Goal: Navigation & Orientation: Find specific page/section

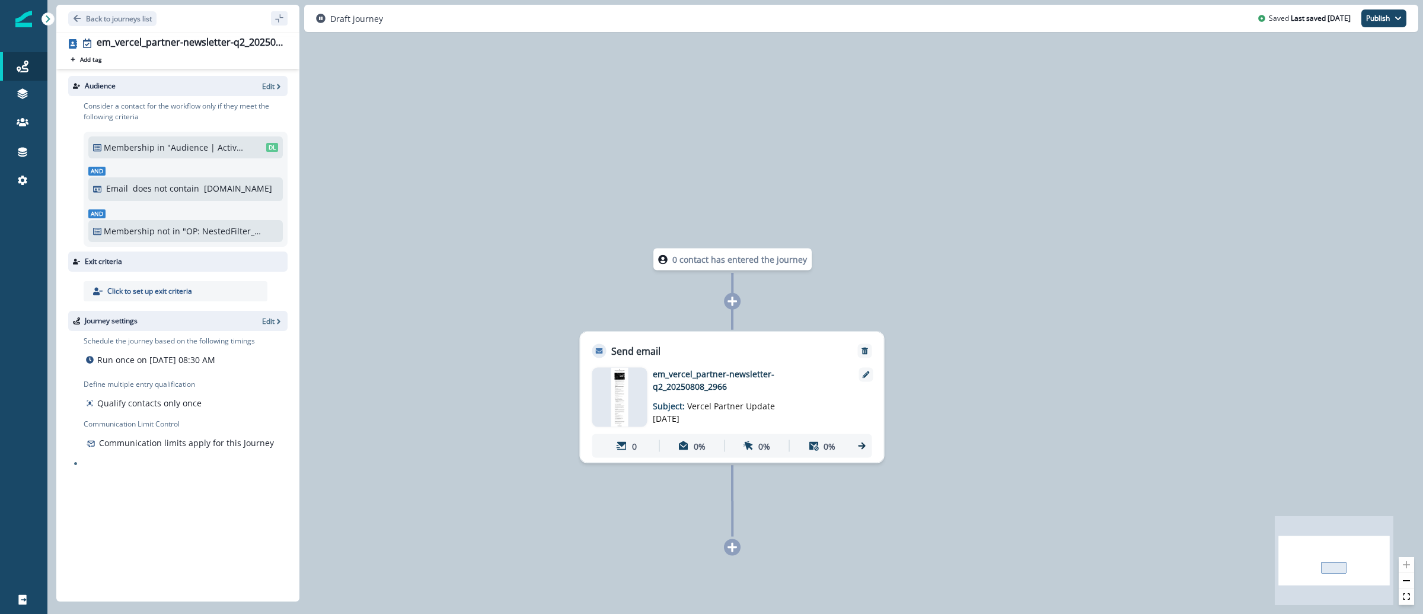
click at [29, 29] on div at bounding box center [23, 19] width 17 height 38
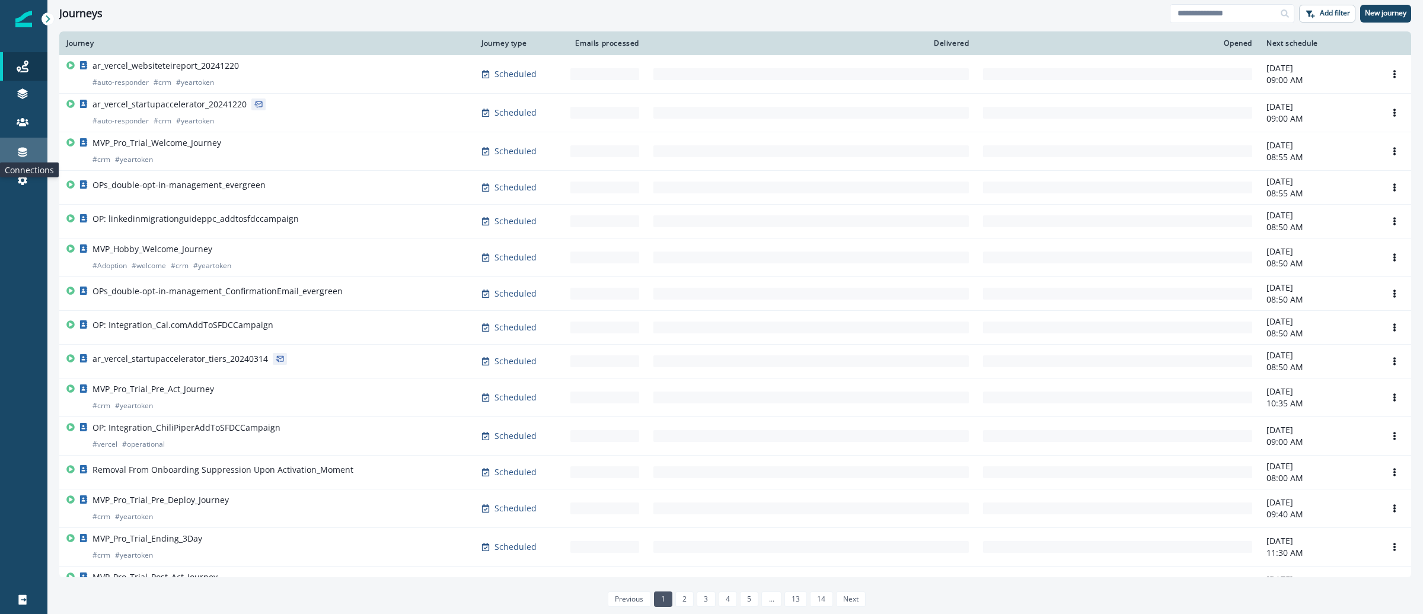
click at [23, 152] on icon at bounding box center [23, 152] width 12 height 12
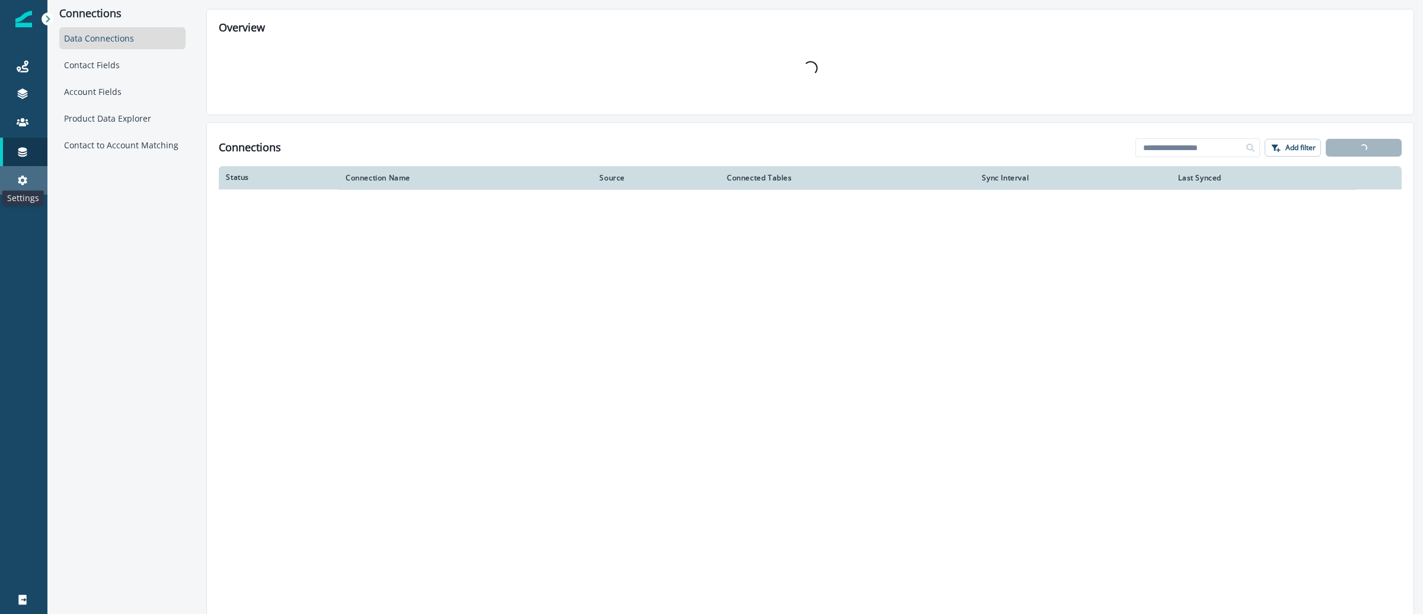
click at [24, 175] on icon at bounding box center [23, 180] width 12 height 12
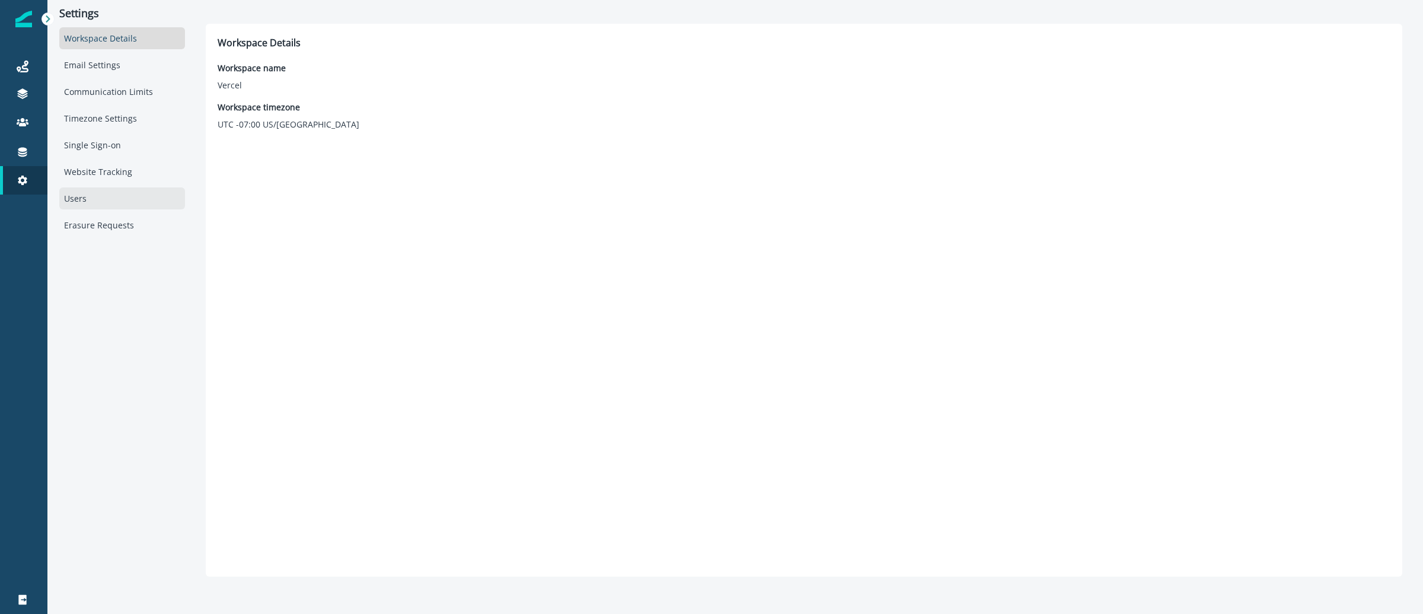
click at [113, 206] on div "Users" at bounding box center [122, 198] width 126 height 22
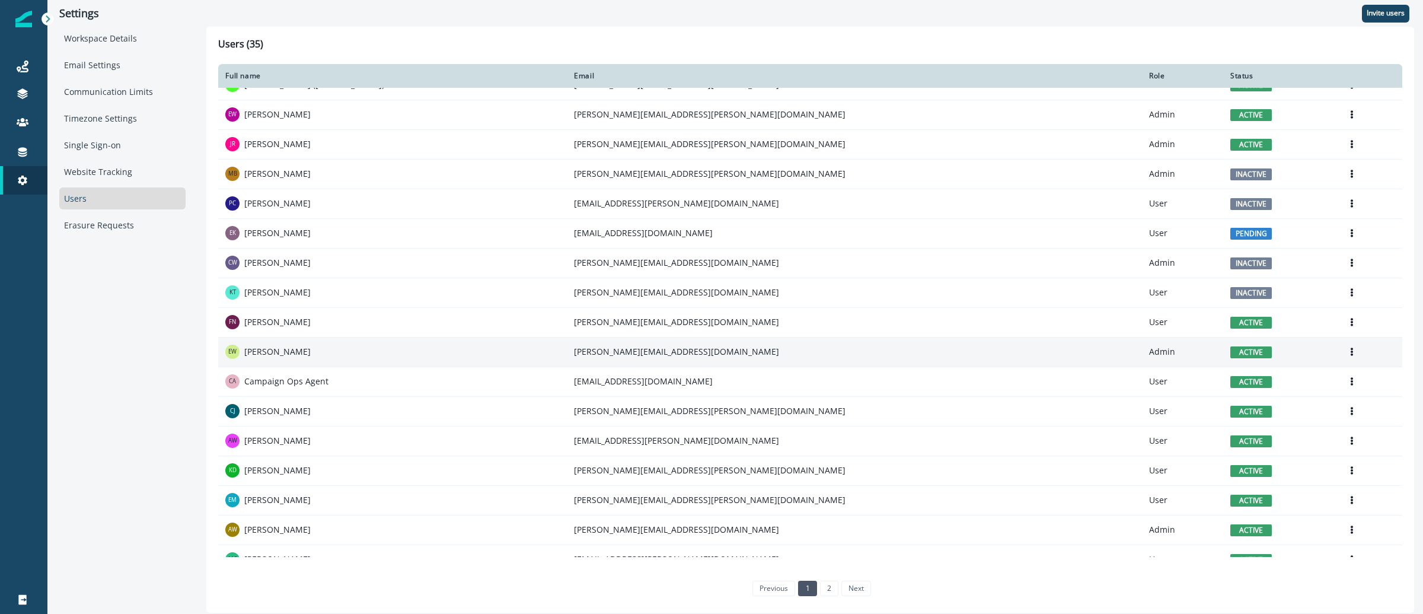
scroll to position [421, 0]
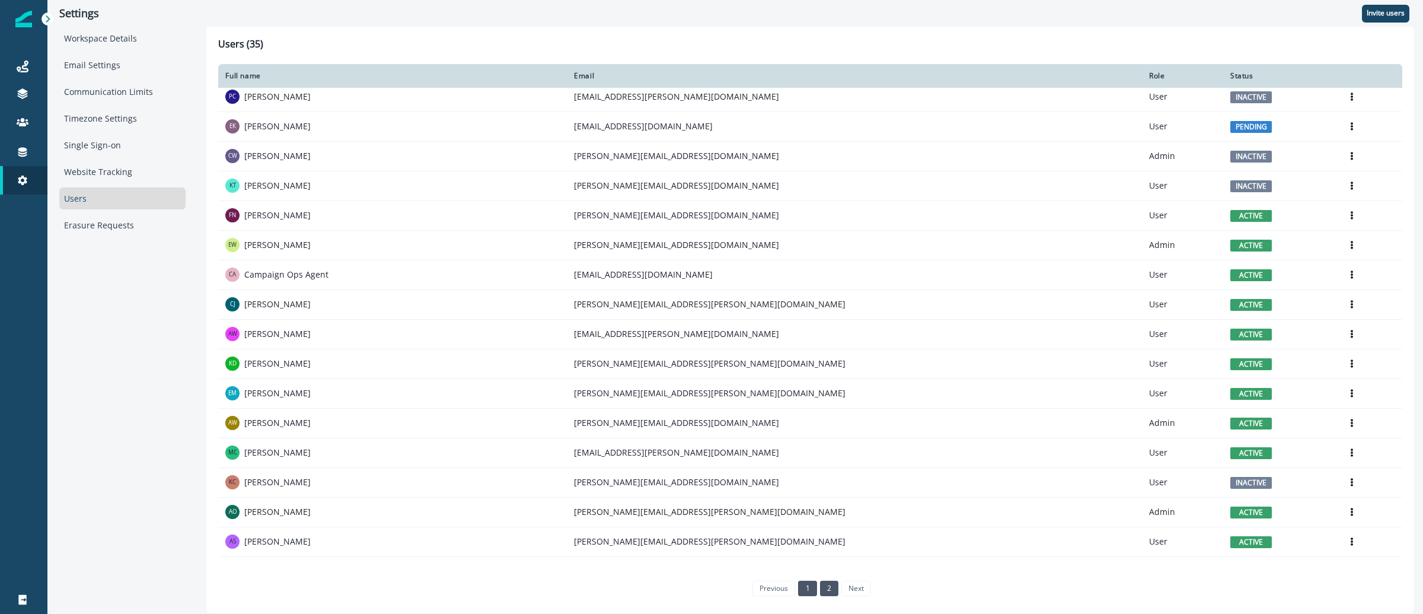
click at [826, 589] on link "2" at bounding box center [829, 588] width 18 height 15
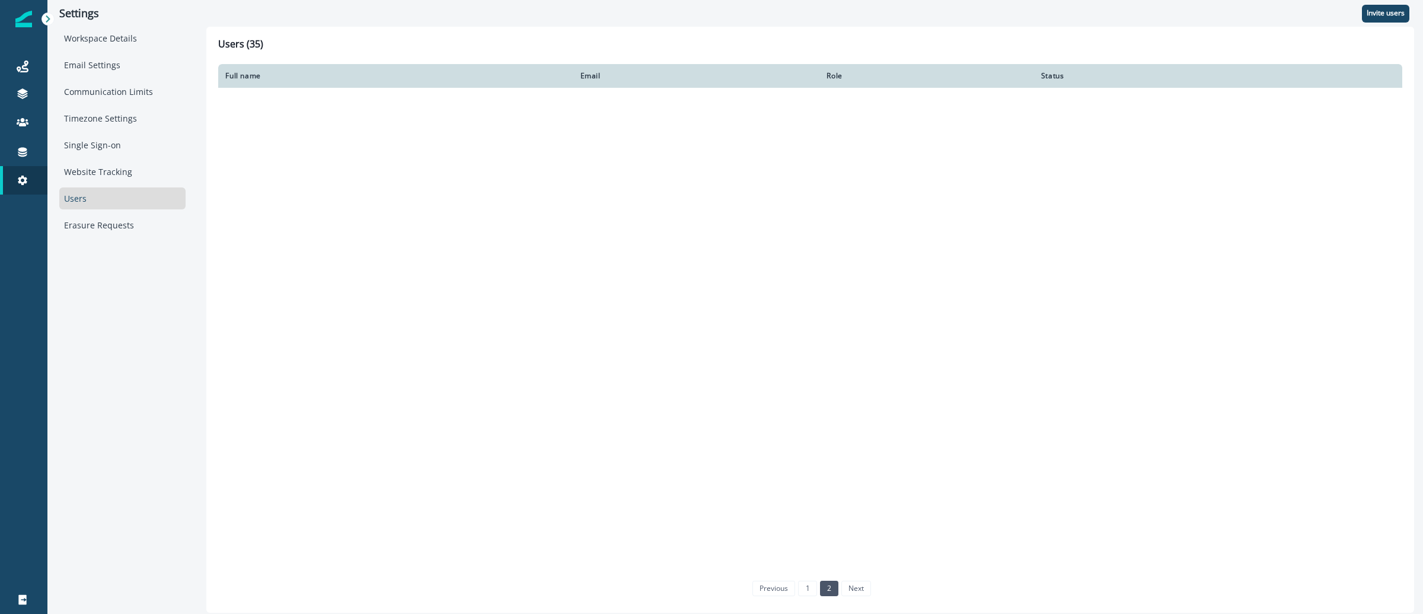
scroll to position [0, 0]
